Goal: Information Seeking & Learning: Learn about a topic

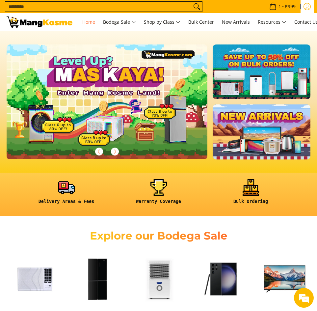
click at [308, 7] on icon "Log in" at bounding box center [306, 6] width 7 height 7
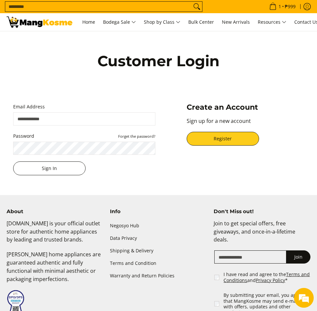
type input "**********"
click at [35, 167] on button "Sign In" at bounding box center [49, 168] width 72 height 14
click at [53, 170] on button "Sign In" at bounding box center [49, 168] width 72 height 14
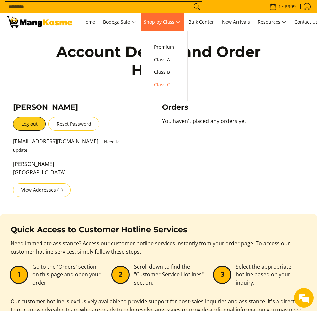
click at [171, 87] on span "Class C" at bounding box center [164, 85] width 20 height 8
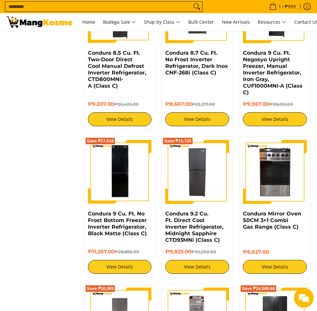
scroll to position [955, 0]
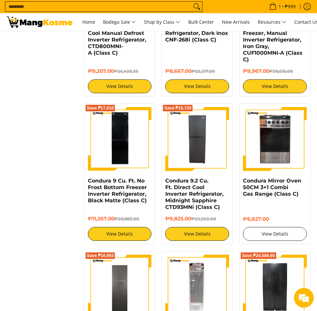
click at [279, 231] on link "View Details" at bounding box center [275, 234] width 64 height 14
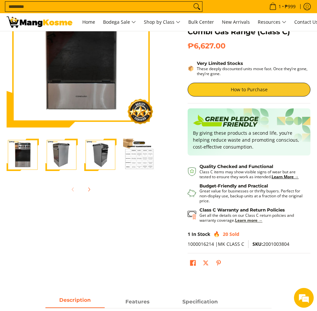
click at [246, 219] on strong "Learn more →" at bounding box center [248, 220] width 27 height 6
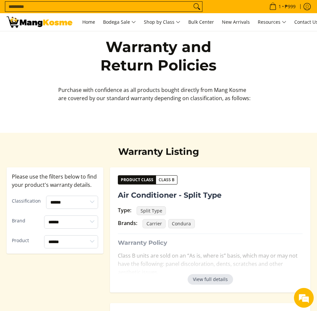
click at [222, 280] on button "View full details" at bounding box center [210, 279] width 45 height 11
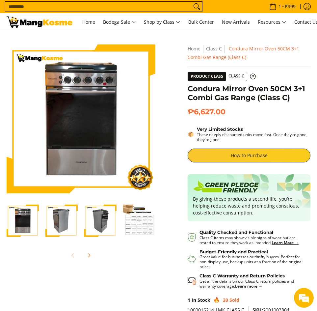
click at [231, 156] on link "How to Purchase" at bounding box center [249, 155] width 123 height 14
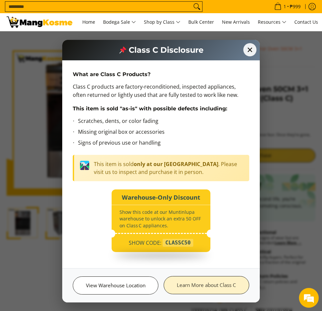
click at [224, 282] on link "Learn More about Class C" at bounding box center [207, 285] width 86 height 18
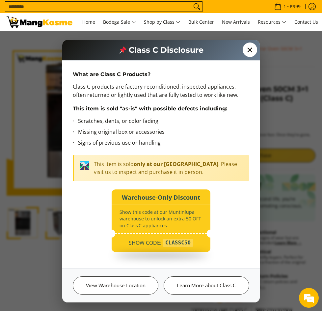
click at [250, 54] on span "✕" at bounding box center [250, 49] width 14 height 14
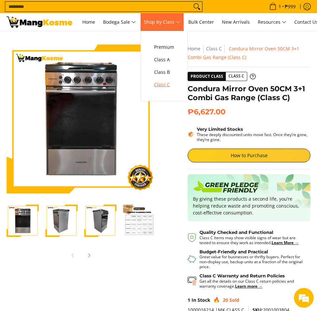
click at [170, 84] on span "Class C" at bounding box center [164, 85] width 20 height 8
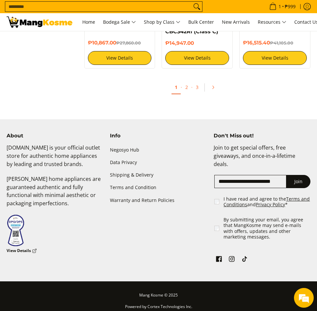
scroll to position [1284, 0]
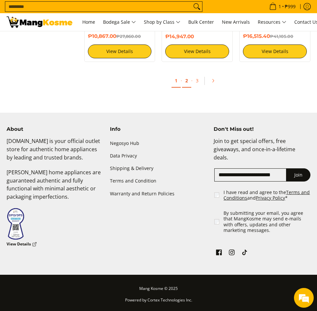
click at [187, 80] on link "2" at bounding box center [186, 80] width 9 height 13
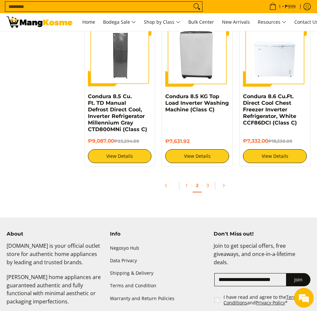
scroll to position [1251, 0]
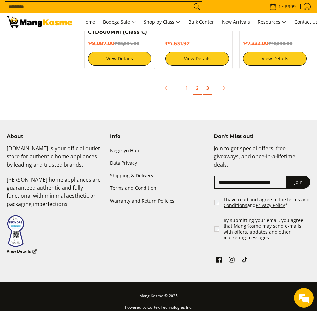
click at [208, 88] on link "3" at bounding box center [207, 87] width 9 height 13
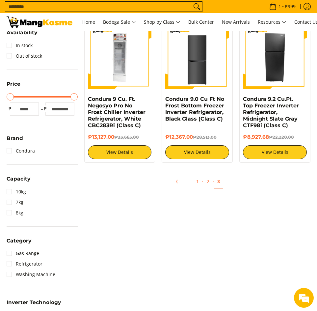
scroll to position [32, 0]
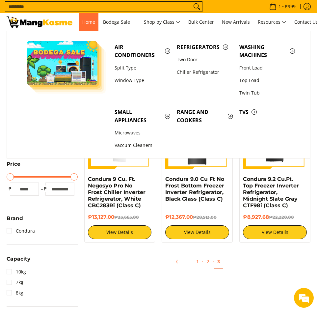
click at [91, 23] on span "Home" at bounding box center [88, 22] width 13 height 6
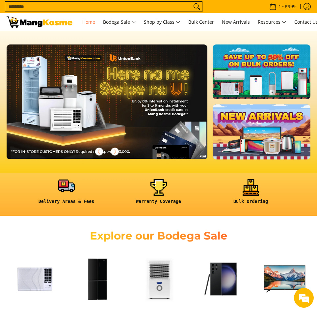
click at [63, 195] on link at bounding box center [67, 194] width 86 height 30
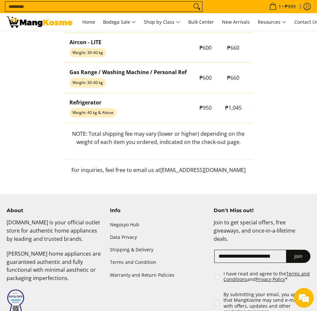
scroll to position [738, 0]
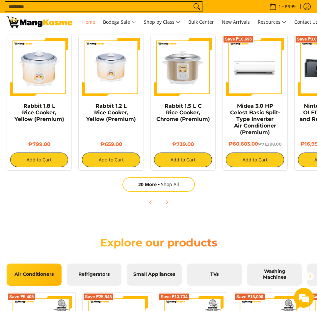
scroll to position [0, 402]
click at [155, 187] on span "20 More" at bounding box center [149, 184] width 23 height 6
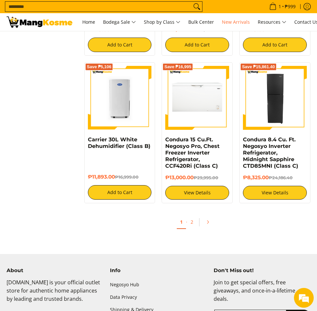
scroll to position [1185, 0]
